Goal: Task Accomplishment & Management: Use online tool/utility

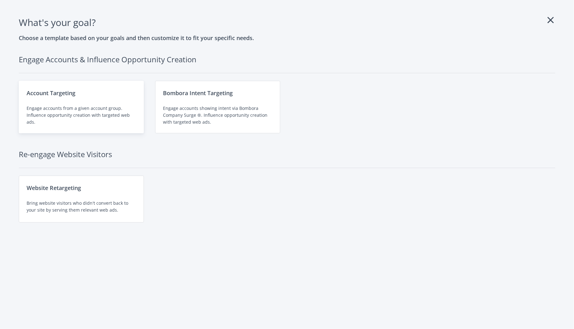
click at [94, 115] on div "Engage accounts from a given account group. Influence opportunity creation with…" at bounding box center [82, 115] width 110 height 21
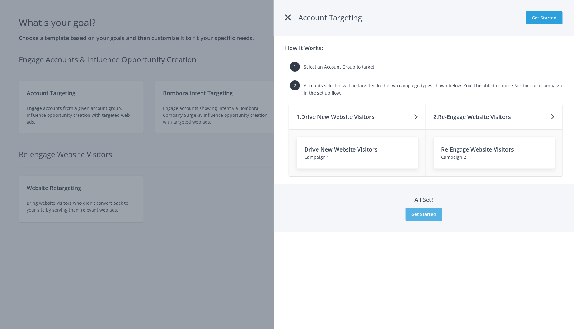
click at [429, 210] on button "Get Started" at bounding box center [424, 214] width 37 height 13
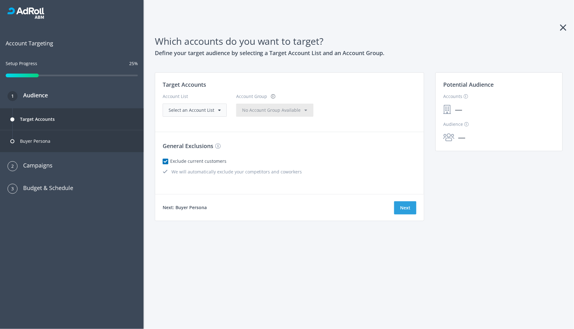
click at [208, 104] on div "Select an Account List" at bounding box center [195, 110] width 64 height 13
click at [201, 115] on div "Select an Account List" at bounding box center [195, 110] width 64 height 13
click at [198, 110] on span "Select an Account List" at bounding box center [192, 110] width 46 height 6
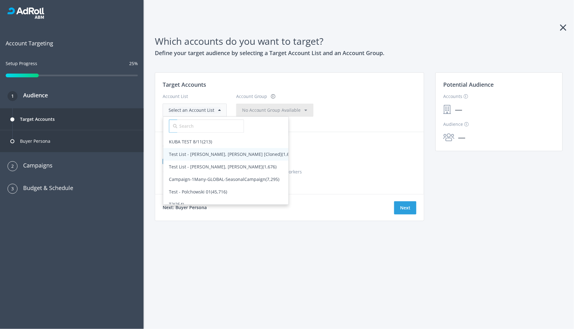
click at [187, 148] on span "Test List - Amanda, Rajan, Tom [Cloned] (1,676)" at bounding box center [225, 154] width 125 height 13
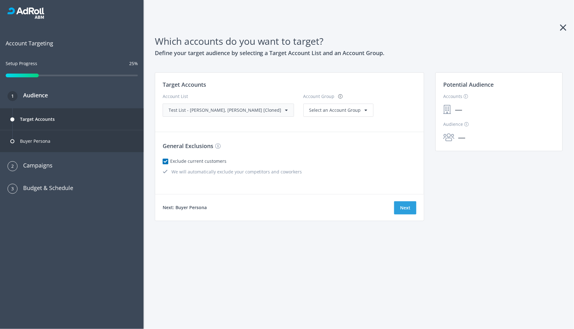
click at [404, 200] on div "Next" at bounding box center [405, 207] width 22 height 15
click at [404, 206] on button "Next" at bounding box center [405, 207] width 22 height 13
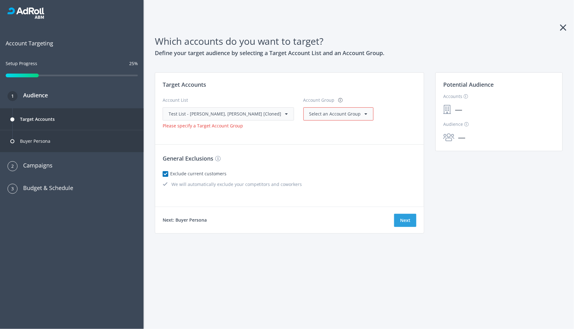
click at [333, 120] on div "Select an Account Group" at bounding box center [339, 113] width 70 height 13
click at [324, 116] on span "Select an Account Group" at bounding box center [336, 114] width 52 height 6
click at [310, 130] on span "All Accounts (1,676)" at bounding box center [329, 127] width 51 height 13
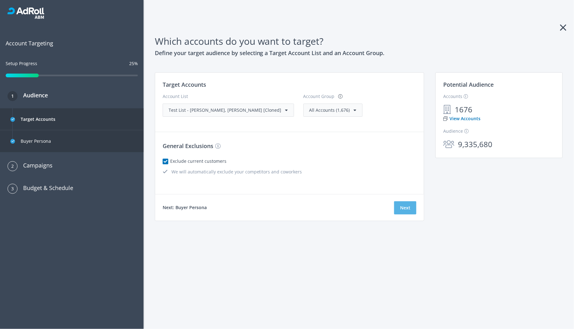
click at [411, 208] on button "Next" at bounding box center [405, 207] width 22 height 13
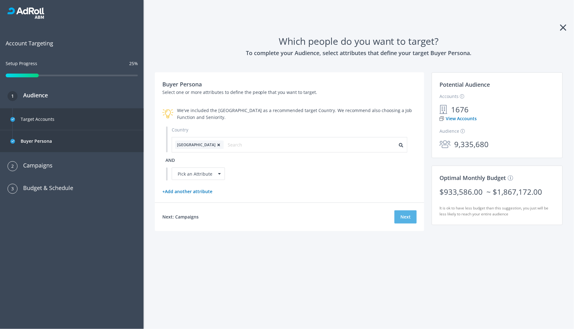
click at [411, 218] on button "Next" at bounding box center [406, 216] width 22 height 13
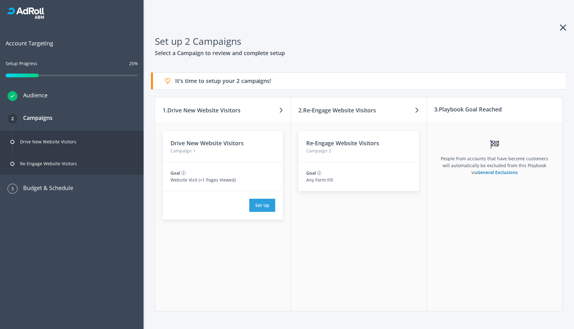
click at [29, 10] on icon at bounding box center [30, 11] width 28 height 7
click at [564, 27] on icon at bounding box center [564, 28] width 6 height 10
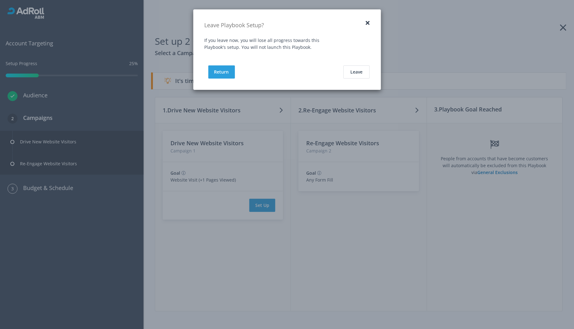
click at [356, 79] on div "Return Leave" at bounding box center [287, 72] width 188 height 36
click at [352, 70] on button "Leave" at bounding box center [357, 71] width 26 height 13
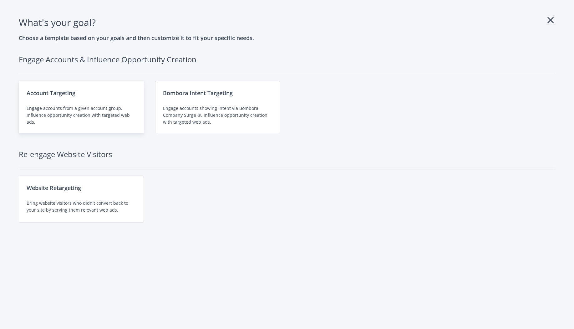
click at [113, 115] on div "Engage accounts from a given account group. Influence opportunity creation with…" at bounding box center [82, 115] width 110 height 21
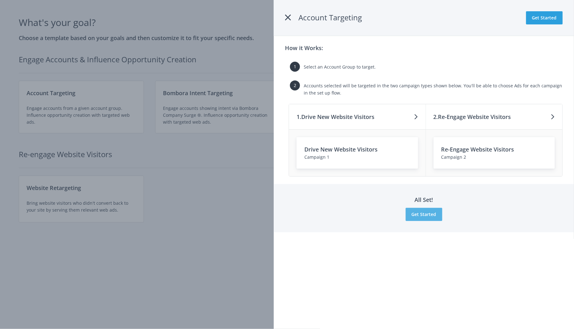
click at [424, 211] on button "Get Started" at bounding box center [424, 214] width 37 height 13
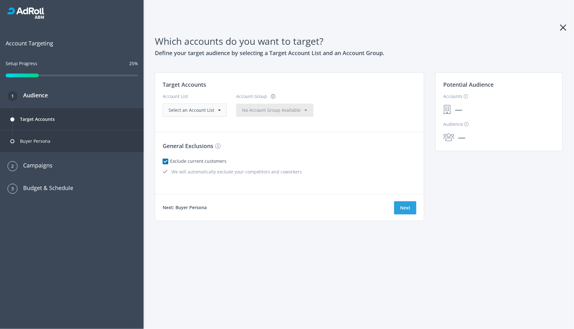
click at [188, 112] on span "Select an Account List" at bounding box center [192, 110] width 46 height 6
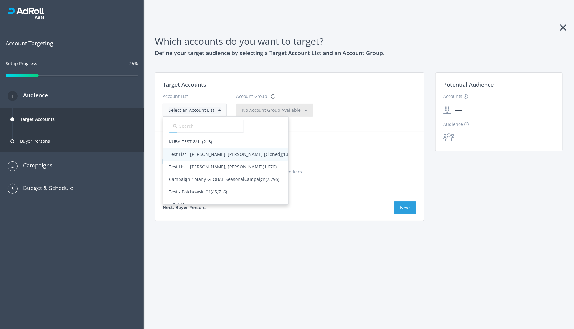
click at [191, 154] on span "Test List - [PERSON_NAME], [PERSON_NAME] [Cloned] (1,676)" at bounding box center [232, 154] width 127 height 6
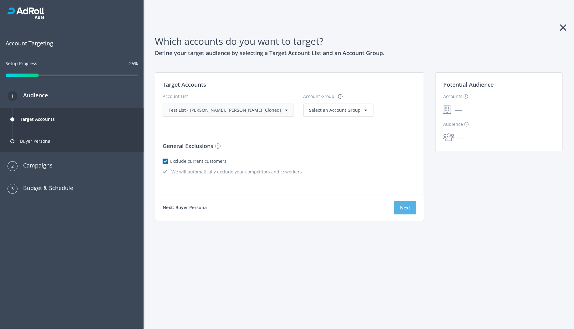
click at [401, 207] on button "Next" at bounding box center [405, 207] width 22 height 13
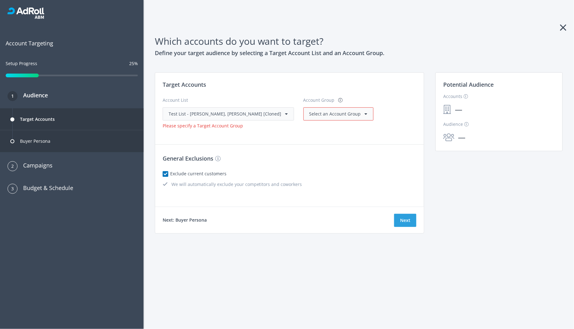
click at [322, 115] on span "Select an Account Group" at bounding box center [336, 114] width 52 height 6
click at [312, 131] on span "All Accounts (1,676)" at bounding box center [329, 127] width 51 height 13
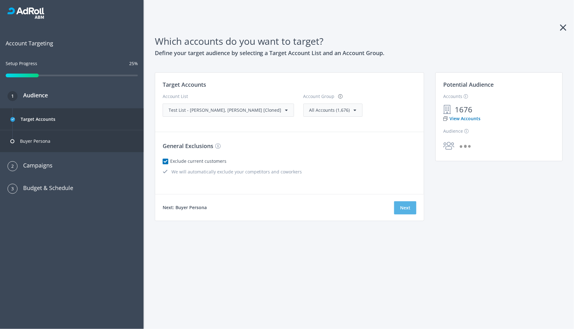
click at [413, 212] on button "Next" at bounding box center [405, 207] width 22 height 13
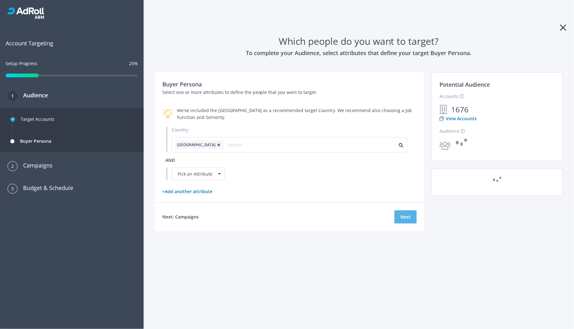
click at [412, 216] on button "Next" at bounding box center [406, 216] width 22 height 13
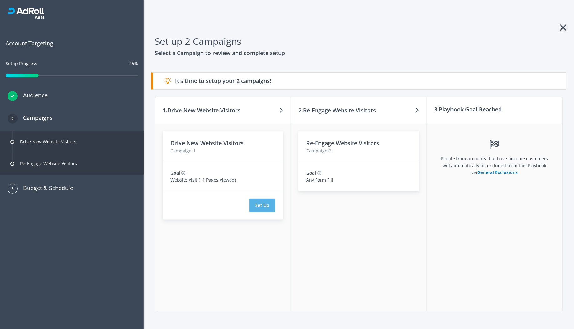
click at [265, 203] on button "Set Up" at bounding box center [263, 205] width 26 height 13
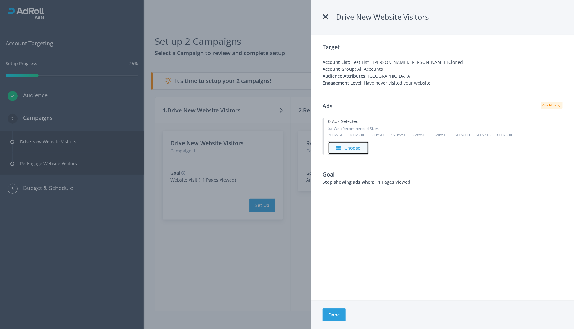
click at [358, 145] on h4 "Choose" at bounding box center [353, 148] width 16 height 7
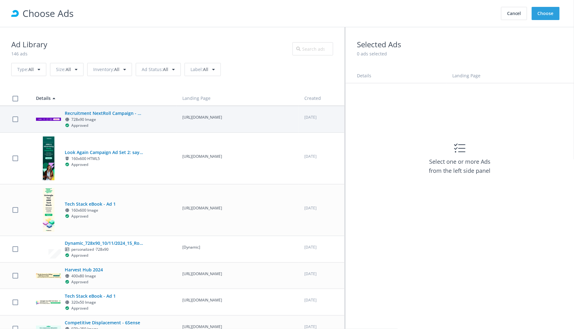
click at [143, 115] on h5 "Recruitment NextRoll Campaign - WorkToLive" at bounding box center [104, 113] width 78 height 7
click at [11, 115] on td at bounding box center [15, 119] width 30 height 27
checkbox input "true"
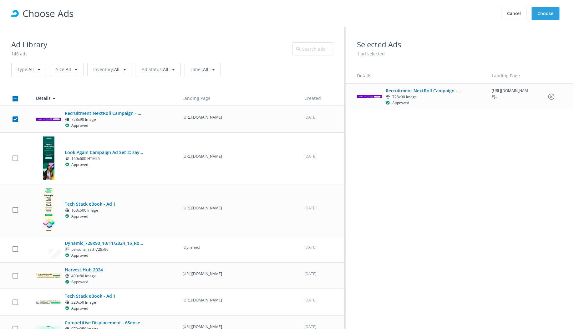
click at [70, 76] on div "Type : All Size : All Inventory : All Ad Status : All Label : All" at bounding box center [172, 69] width 322 height 21
click at [70, 69] on div "Size : All" at bounding box center [66, 69] width 33 height 13
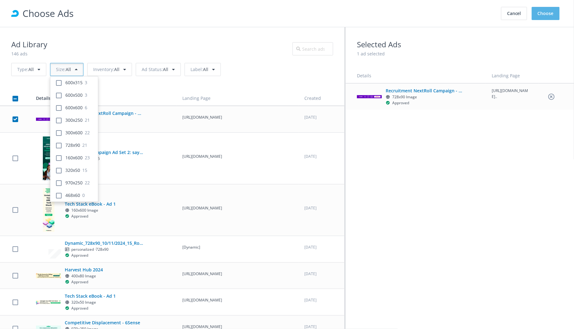
click at [541, 14] on button "Choose" at bounding box center [546, 13] width 28 height 13
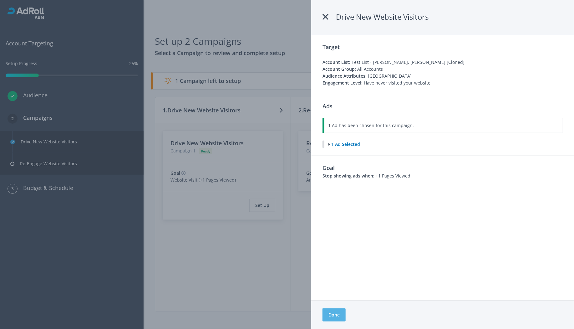
click at [336, 310] on button "Done" at bounding box center [334, 314] width 23 height 13
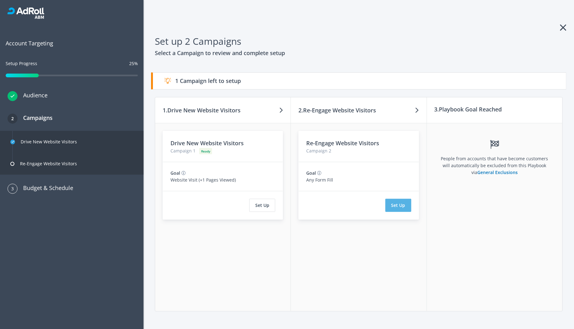
click at [407, 207] on button "Set Up" at bounding box center [399, 205] width 26 height 13
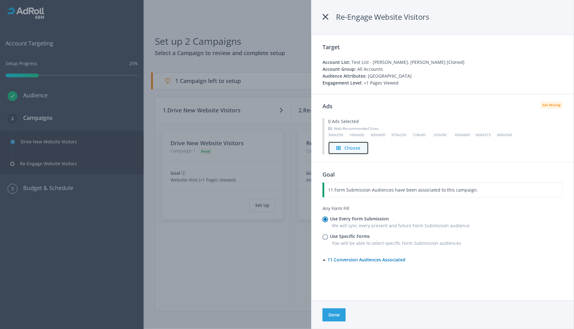
click at [336, 150] on div "Choose" at bounding box center [348, 148] width 29 height 7
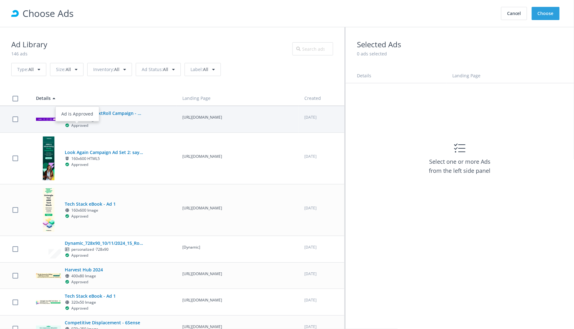
click at [87, 122] on div "Ad is Approved" at bounding box center [77, 114] width 44 height 19
checkbox input "true"
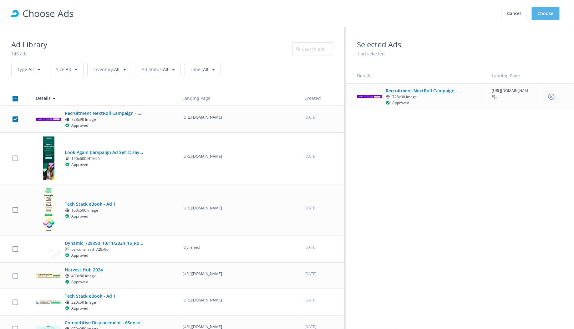
click at [550, 16] on button "Choose" at bounding box center [546, 13] width 28 height 13
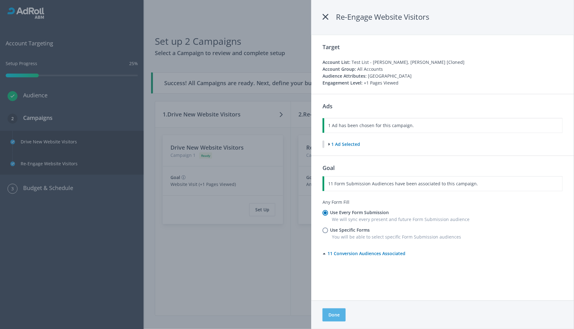
click at [332, 315] on button "Done" at bounding box center [334, 314] width 23 height 13
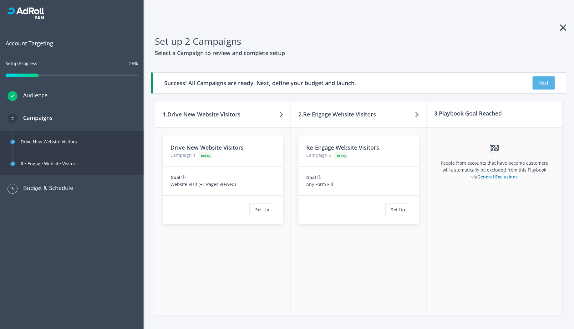
click at [544, 83] on button "Next" at bounding box center [544, 82] width 22 height 13
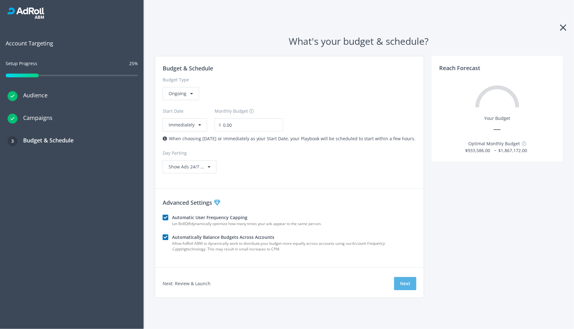
click at [403, 280] on button "Next" at bounding box center [405, 283] width 22 height 13
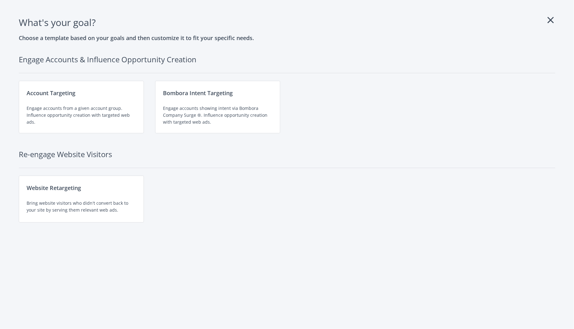
click at [554, 19] on icon at bounding box center [551, 20] width 6 height 10
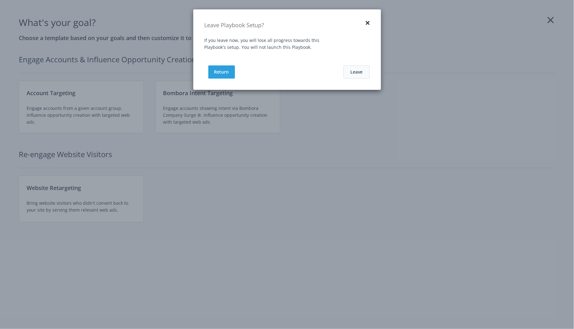
click at [355, 70] on button "Leave" at bounding box center [357, 71] width 26 height 13
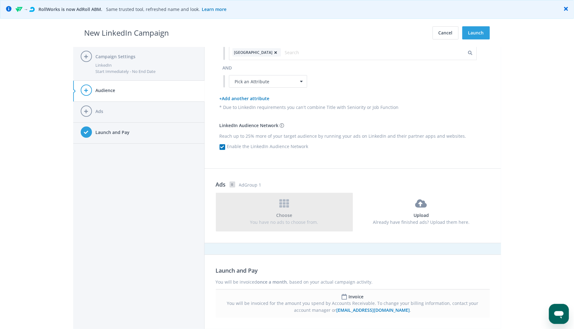
scroll to position [337, 0]
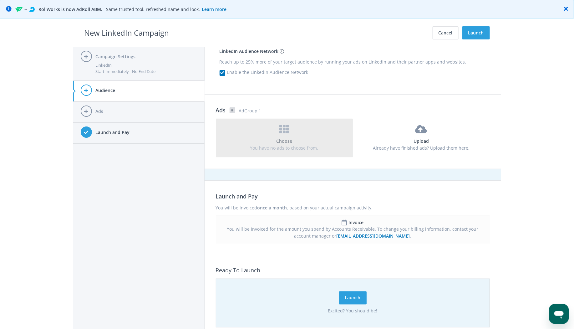
click at [127, 70] on div "Start Immediately - No End Date" at bounding box center [146, 71] width 101 height 6
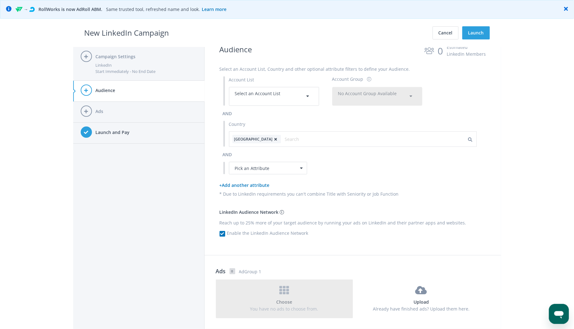
click at [127, 111] on h4 "Ads" at bounding box center [146, 111] width 101 height 7
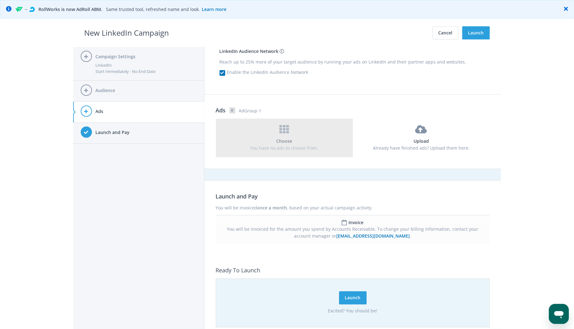
click at [126, 127] on div "Launch and Pay" at bounding box center [146, 132] width 101 height 13
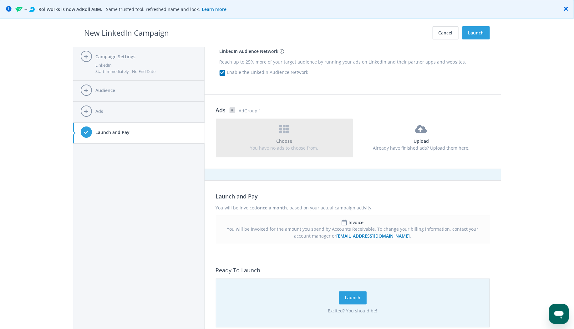
click at [174, 125] on li "Launch and Pay" at bounding box center [138, 133] width 131 height 21
click at [166, 112] on h4 "Ads" at bounding box center [146, 111] width 101 height 7
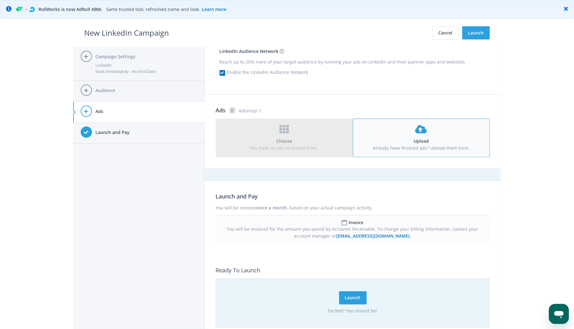
click at [410, 138] on h4 "Upload" at bounding box center [421, 141] width 125 height 7
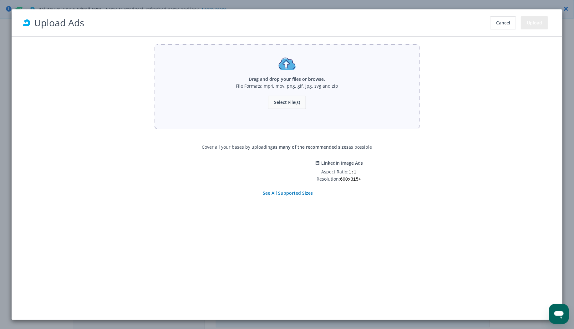
click at [293, 103] on button "Select File(s)" at bounding box center [287, 102] width 38 height 13
type input "C:\fakepath\300x600-Sample-Ad.png"
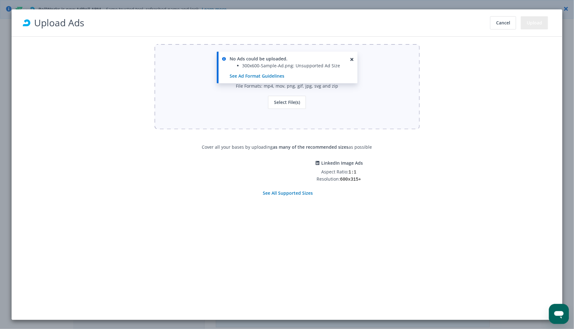
click at [302, 195] on div "Cover all your bases by uploading as many of the recommended sizes as possible …" at bounding box center [287, 167] width 200 height 60
click at [301, 192] on link "See All Supported Sizes" at bounding box center [288, 193] width 50 height 6
click at [505, 31] on div "Cancel Upload" at bounding box center [520, 22] width 63 height 19
click at [501, 21] on button "Cancel" at bounding box center [504, 22] width 26 height 13
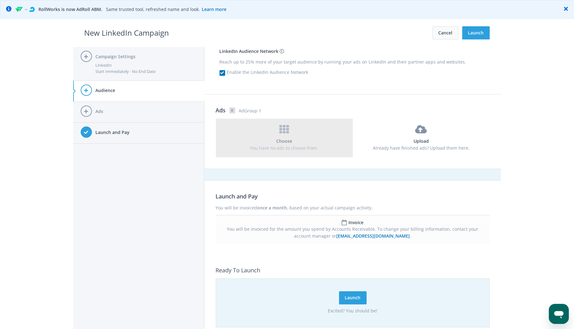
click at [439, 34] on button "Cancel" at bounding box center [446, 32] width 26 height 13
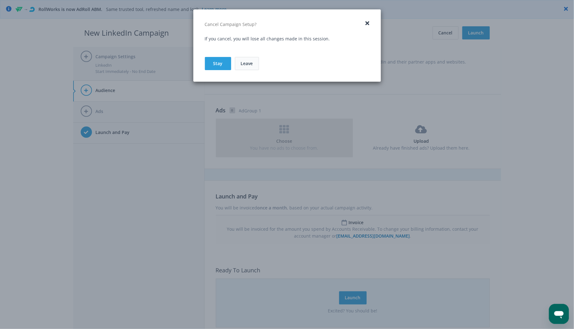
click at [245, 64] on link "Leave" at bounding box center [247, 63] width 24 height 13
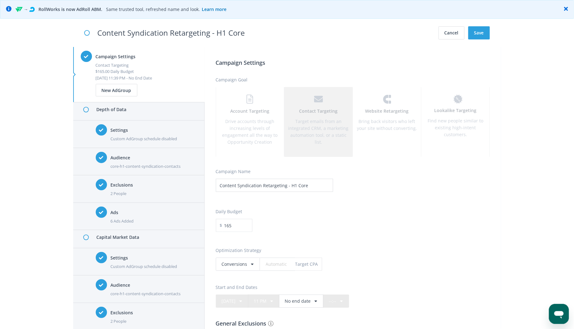
click at [169, 207] on div "Ads 6 Ads Added" at bounding box center [154, 216] width 86 height 19
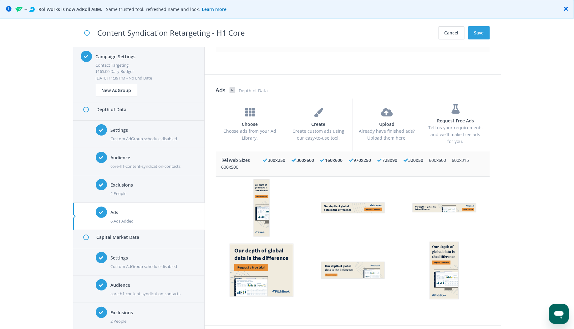
scroll to position [741, 0]
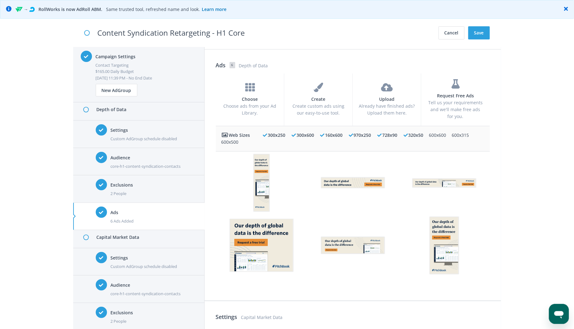
click at [155, 129] on h4 "Settings" at bounding box center [154, 130] width 86 height 7
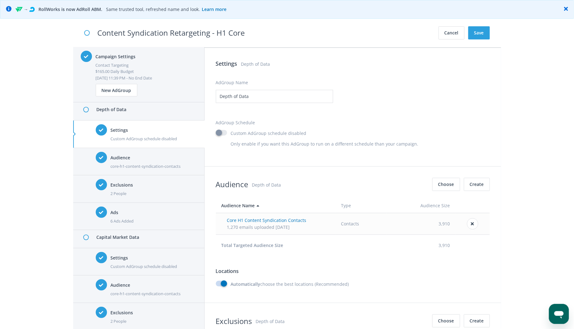
scroll to position [30, 0]
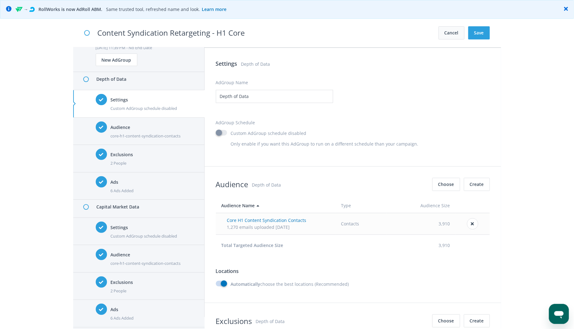
click at [442, 32] on button "Cancel" at bounding box center [452, 32] width 26 height 13
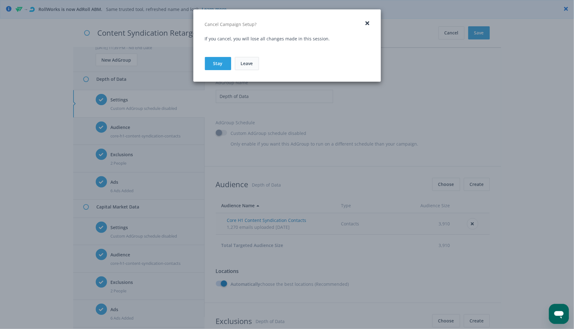
click at [244, 61] on link "Leave" at bounding box center [247, 63] width 24 height 13
